Goal: Information Seeking & Learning: Learn about a topic

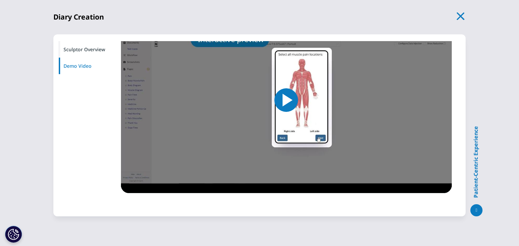
scroll to position [227, 0]
click at [286, 100] on span "Video Player" at bounding box center [286, 100] width 0 height 0
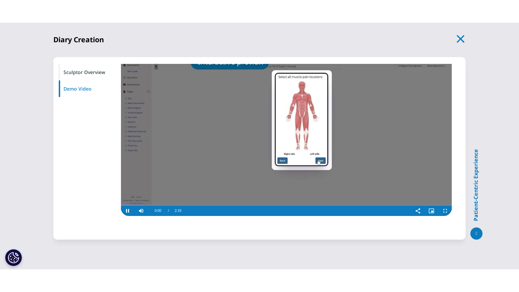
scroll to position [210, 0]
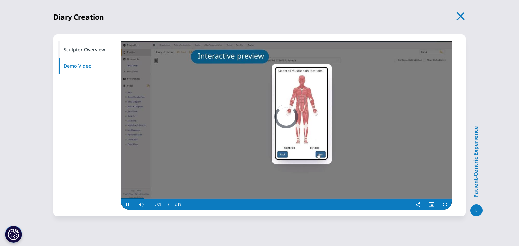
click at [336, 90] on video "Video Player" at bounding box center [286, 117] width 331 height 186
click at [282, 120] on video "Video Player" at bounding box center [286, 117] width 331 height 186
click at [445, 205] on span "Video Player" at bounding box center [445, 205] width 14 height 0
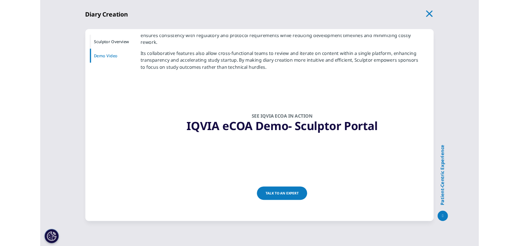
scroll to position [59, 0]
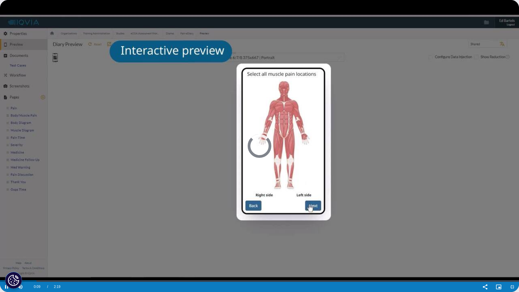
click at [230, 80] on video "Video Player" at bounding box center [259, 146] width 519 height 292
click at [253, 118] on video "Video Player" at bounding box center [259, 146] width 519 height 292
click at [281, 92] on video "Video Player" at bounding box center [259, 146] width 519 height 292
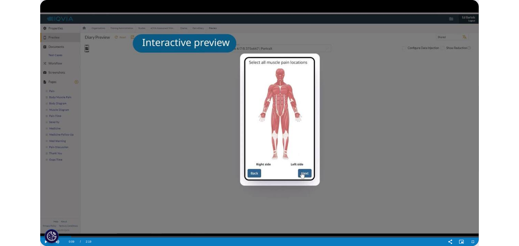
scroll to position [210, 0]
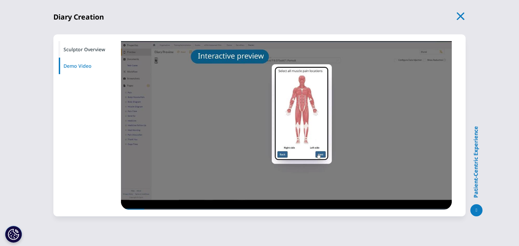
click at [95, 50] on div "Sculptor Overview" at bounding box center [88, 49] width 60 height 17
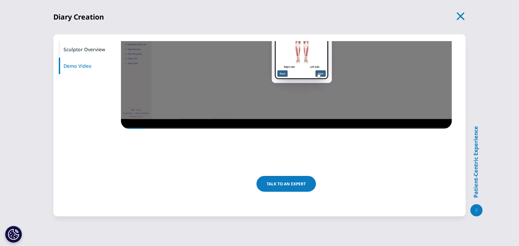
scroll to position [291, 0]
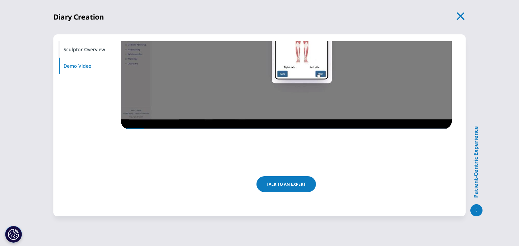
click at [457, 18] on icon "button" at bounding box center [460, 15] width 9 height 9
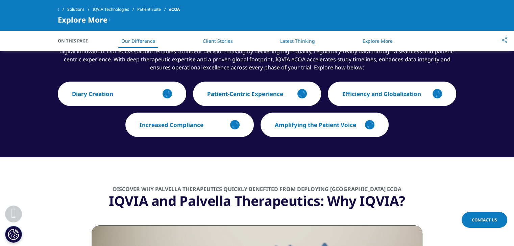
click at [271, 99] on button "Patient-Centric Experience" at bounding box center [257, 94] width 128 height 24
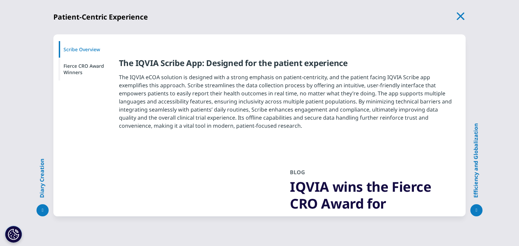
click at [271, 99] on p "The IQVIA eCOA solution is designed with a strong emphasis on patient-centricit…" at bounding box center [286, 104] width 335 height 62
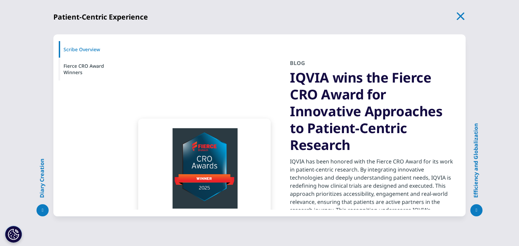
scroll to position [0, 0]
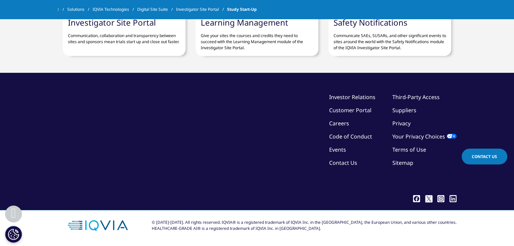
scroll to position [2170, 0]
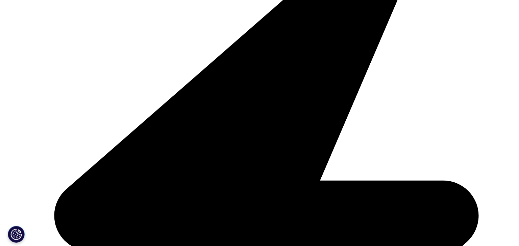
scroll to position [426, 0]
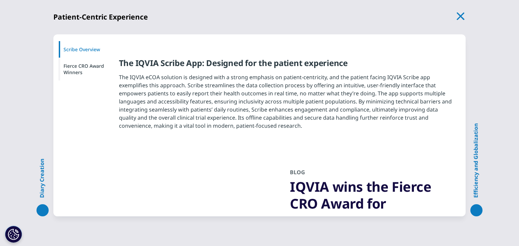
click at [456, 15] on icon "button" at bounding box center [460, 15] width 9 height 9
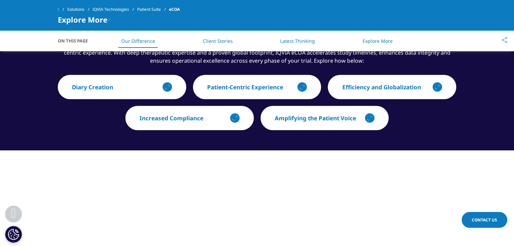
click at [375, 78] on button "Efficiency and Globalization" at bounding box center [392, 87] width 128 height 24
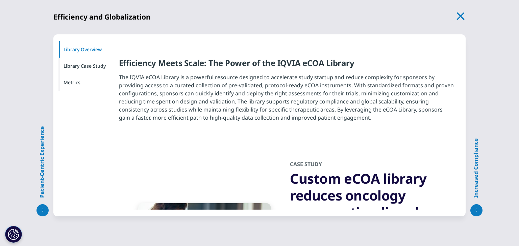
click at [92, 64] on div "Library Case Study" at bounding box center [88, 66] width 60 height 17
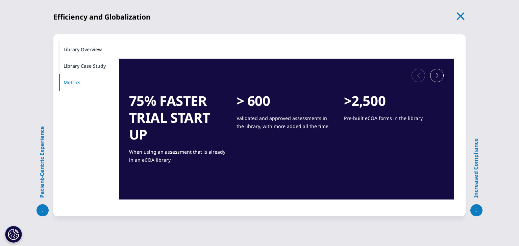
scroll to position [344, 0]
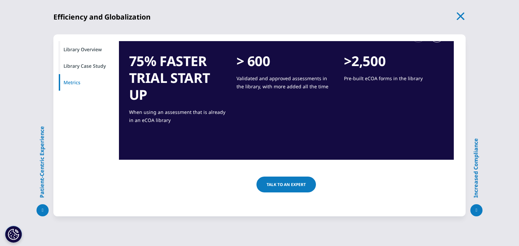
click at [461, 14] on icon "button" at bounding box center [460, 15] width 9 height 9
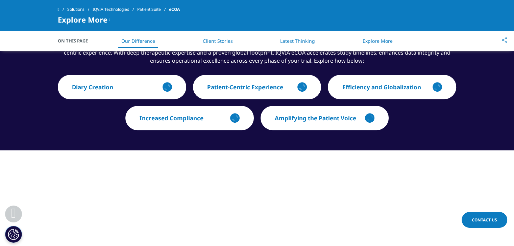
click at [202, 114] on p "Increased Compliance" at bounding box center [171, 118] width 64 height 8
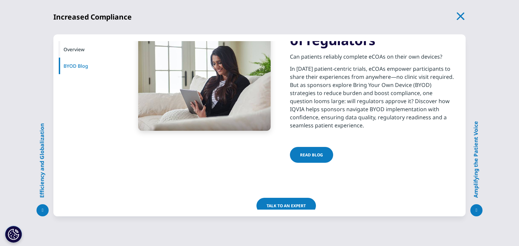
scroll to position [194, 0]
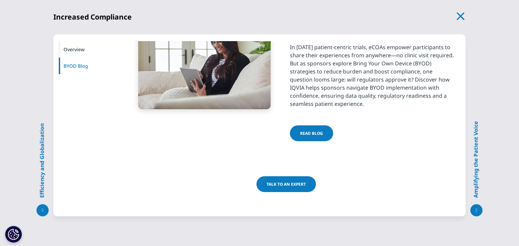
click at [465, 15] on icon "button" at bounding box center [460, 15] width 9 height 9
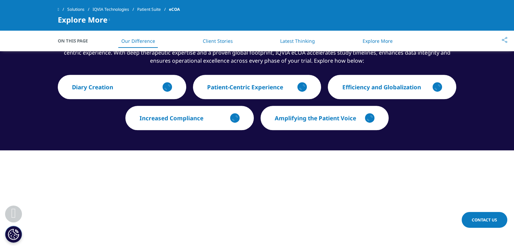
click at [280, 118] on p "Amplifying the Patient Voice" at bounding box center [315, 118] width 81 height 8
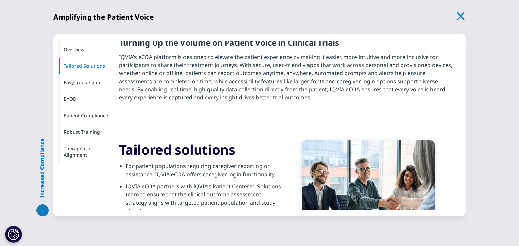
scroll to position [0, 0]
